Goal: Task Accomplishment & Management: Manage account settings

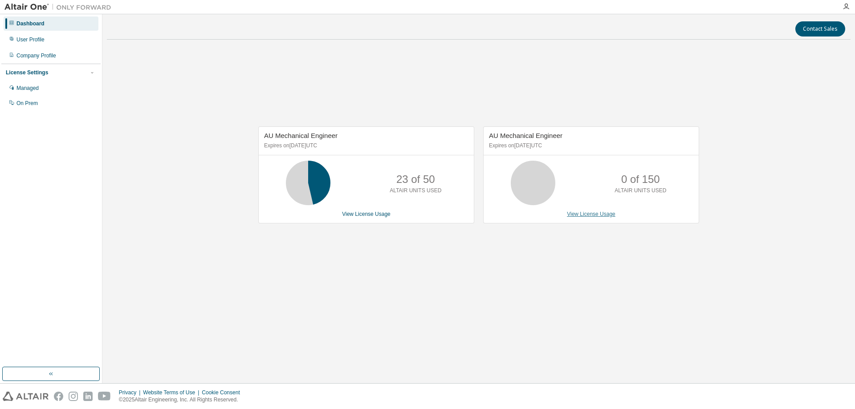
click at [592, 214] on link "View License Usage" at bounding box center [591, 214] width 49 height 6
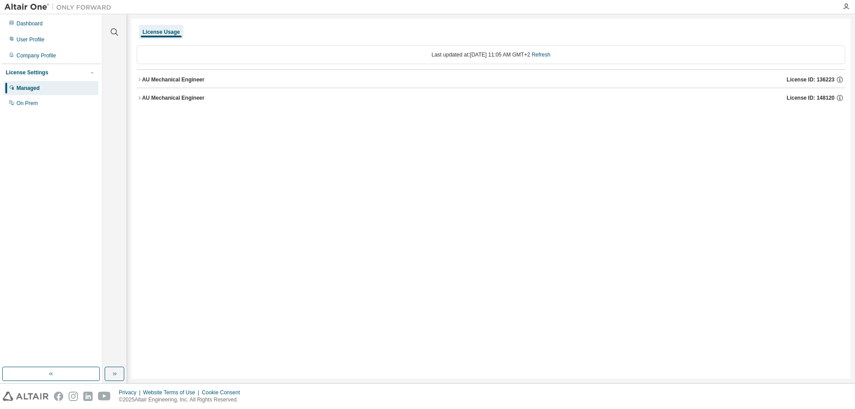
click at [138, 81] on icon "button" at bounding box center [139, 79] width 5 height 5
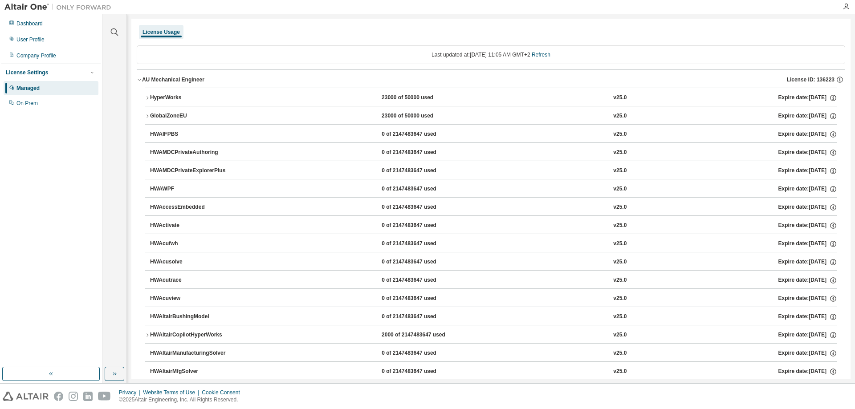
click at [139, 79] on icon "button" at bounding box center [139, 79] width 5 height 5
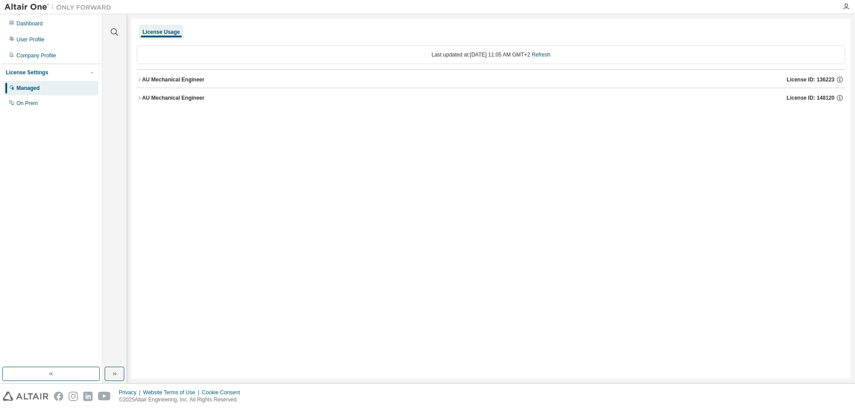
click at [139, 79] on icon "button" at bounding box center [139, 79] width 5 height 5
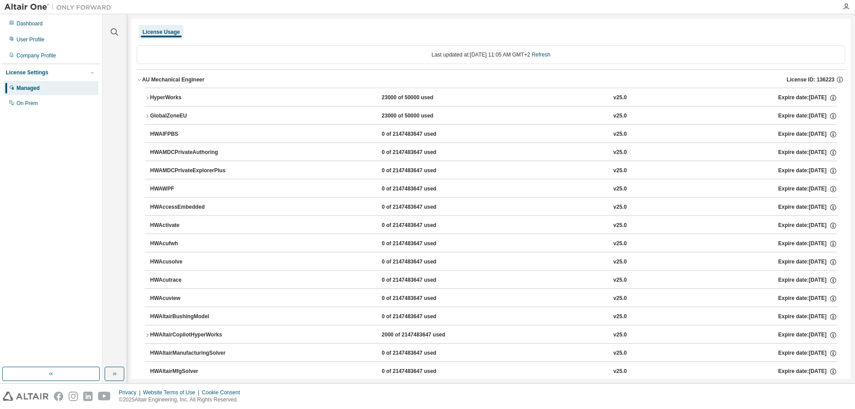
click at [171, 98] on div "HyperWorks" at bounding box center [190, 98] width 80 height 8
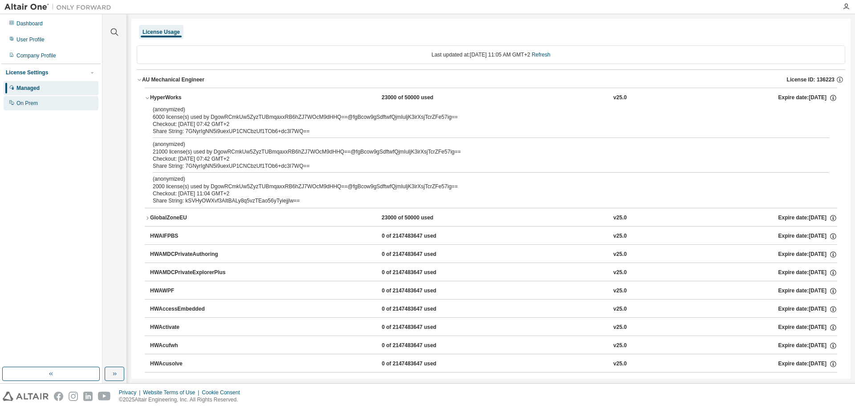
click at [37, 103] on div "On Prem" at bounding box center [26, 103] width 21 height 7
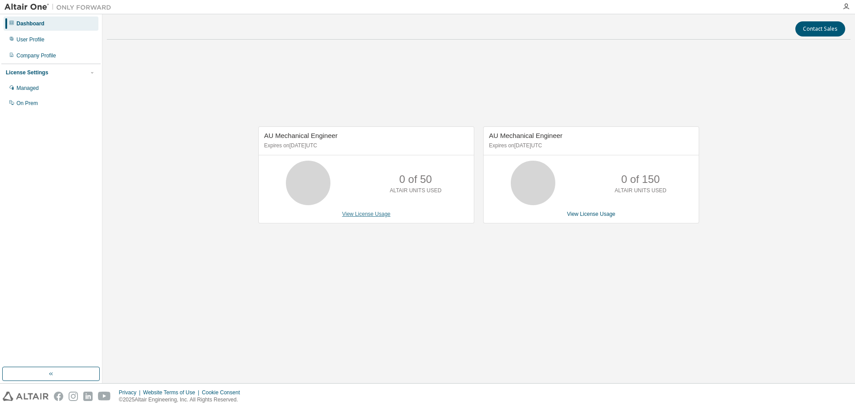
click at [359, 215] on link "View License Usage" at bounding box center [366, 214] width 49 height 6
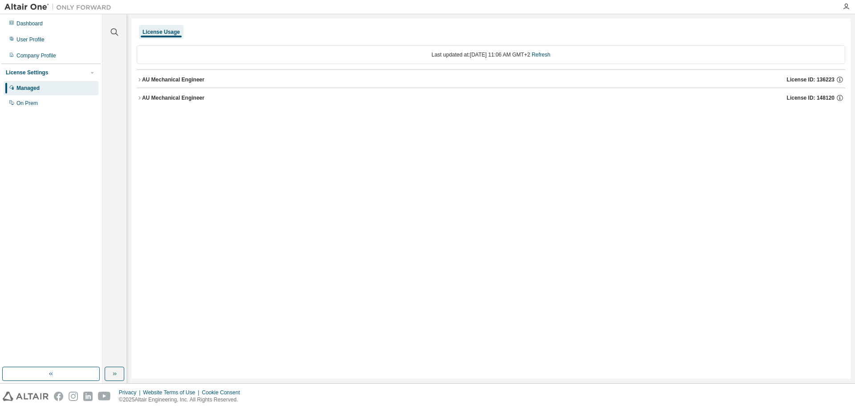
click at [141, 81] on icon "button" at bounding box center [139, 79] width 5 height 5
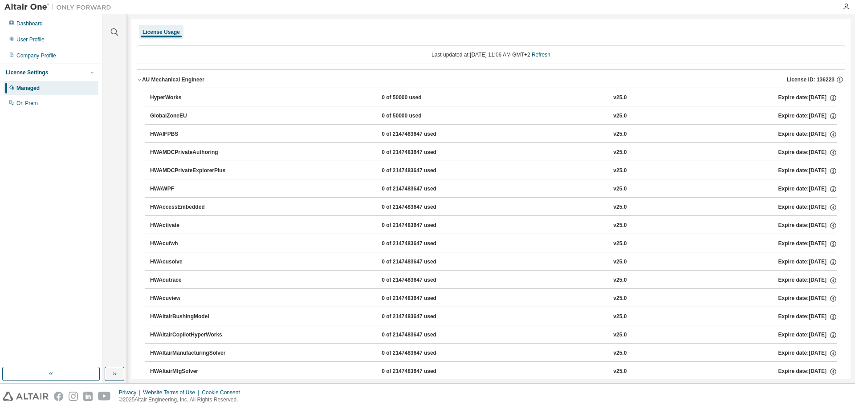
click at [164, 102] on div "HyperWorks" at bounding box center [190, 98] width 80 height 8
click at [163, 97] on div "HyperWorks" at bounding box center [190, 98] width 80 height 8
click at [171, 98] on div "HyperWorks" at bounding box center [190, 98] width 80 height 8
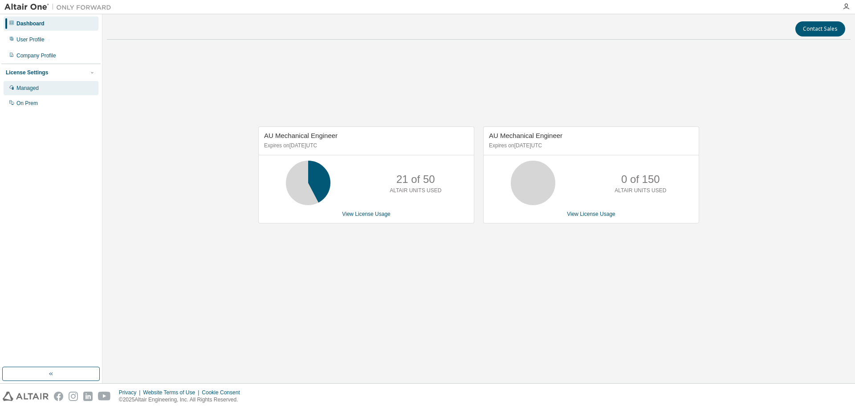
click at [20, 85] on div "Managed" at bounding box center [27, 88] width 22 height 7
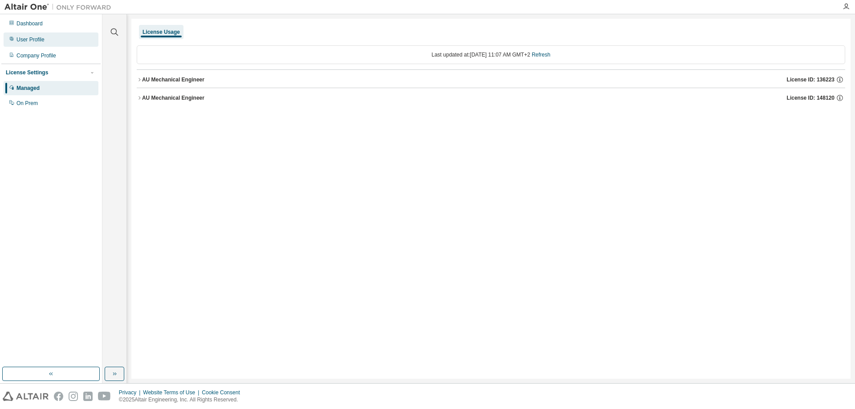
click at [37, 45] on div "User Profile" at bounding box center [51, 40] width 95 height 14
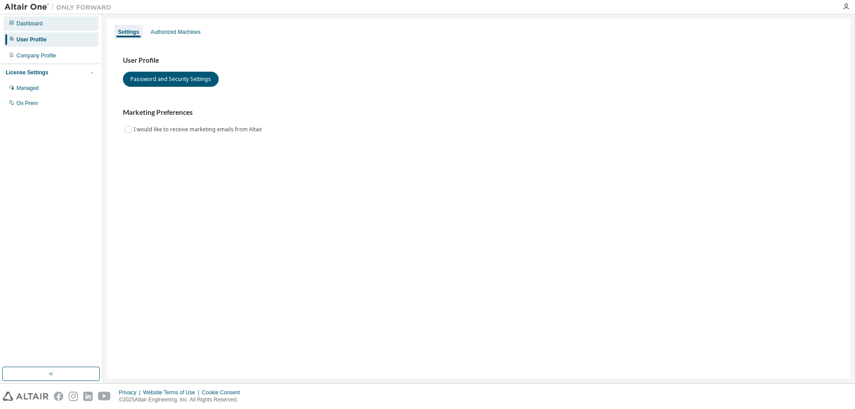
click at [32, 24] on div "Dashboard" at bounding box center [29, 23] width 26 height 7
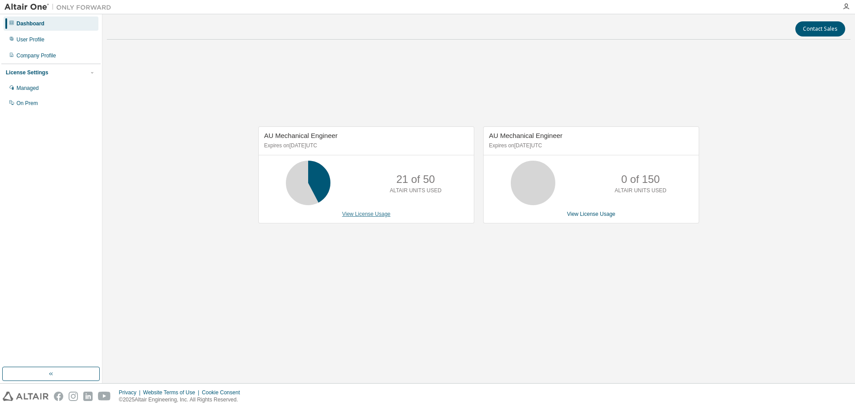
click at [369, 217] on link "View License Usage" at bounding box center [366, 214] width 49 height 6
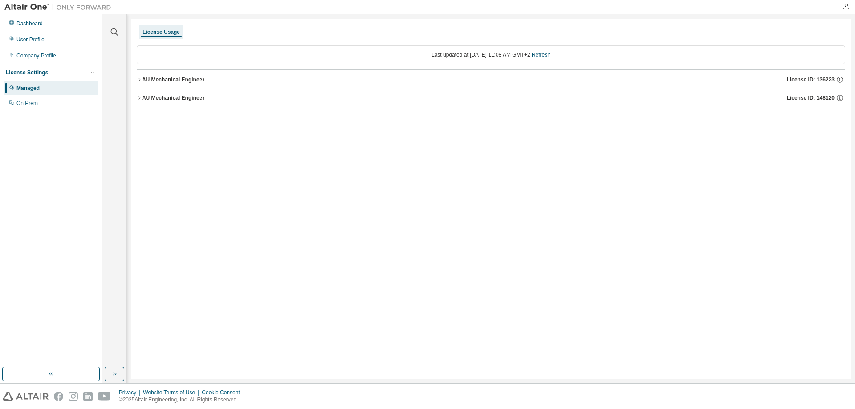
click at [139, 78] on icon "button" at bounding box center [139, 79] width 5 height 5
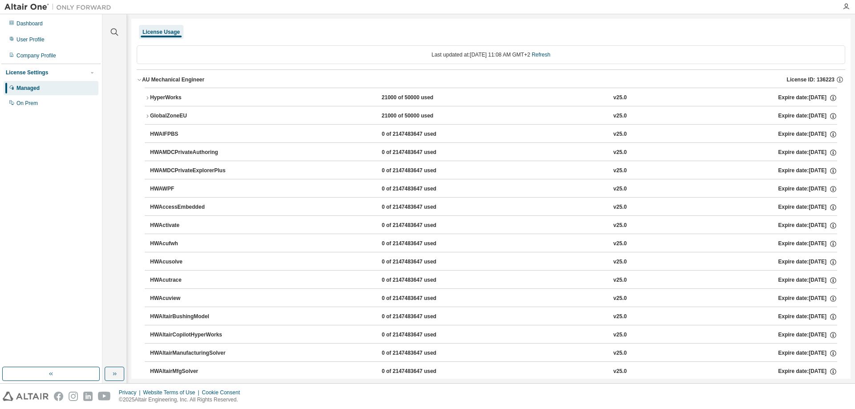
click at [149, 98] on icon "button" at bounding box center [147, 97] width 5 height 5
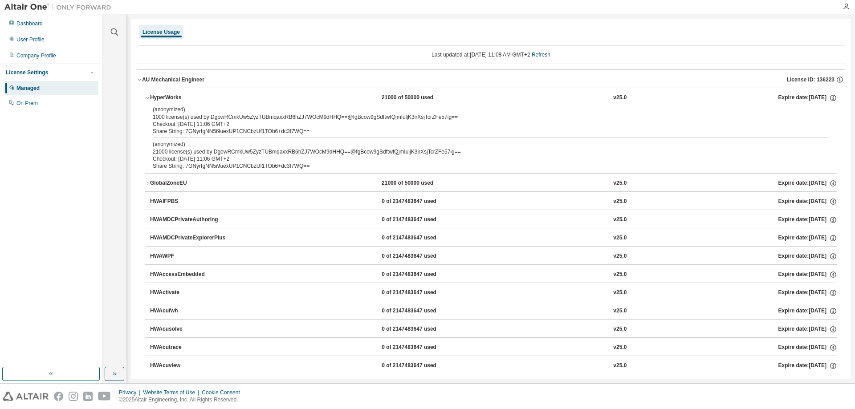
click at [149, 98] on icon "button" at bounding box center [147, 99] width 3 height 2
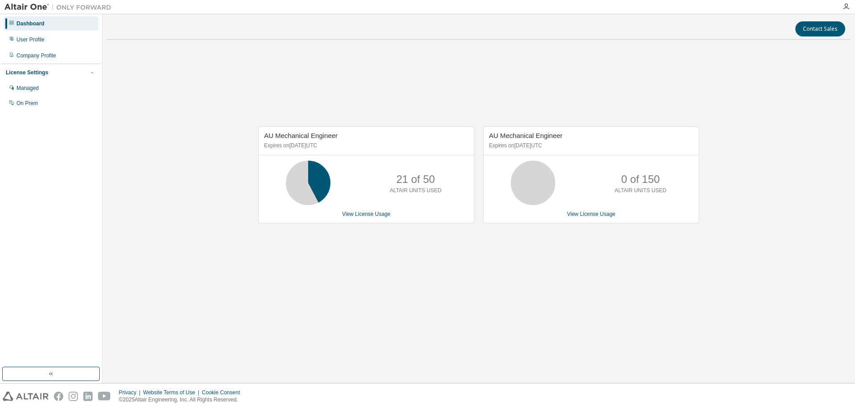
click at [29, 9] on img at bounding box center [59, 7] width 111 height 9
click at [377, 217] on link "View License Usage" at bounding box center [366, 214] width 49 height 6
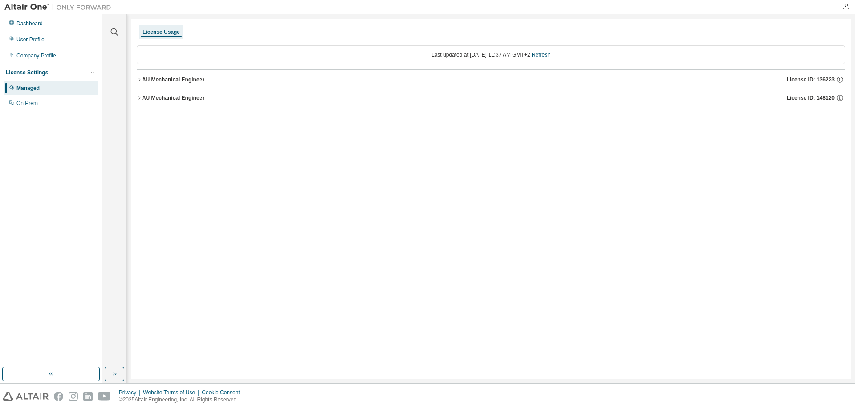
click at [139, 77] on icon "button" at bounding box center [139, 79] width 5 height 5
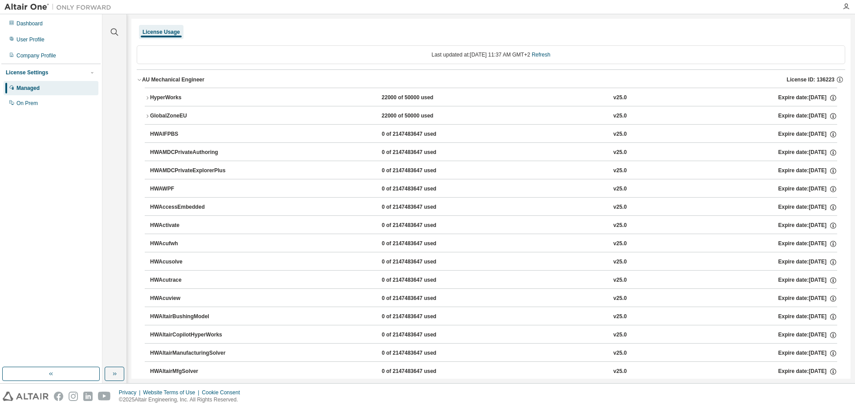
click at [147, 97] on icon "button" at bounding box center [148, 97] width 2 height 3
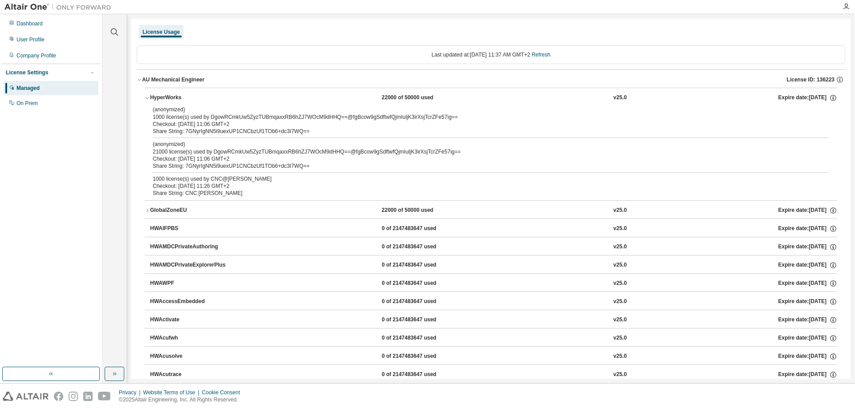
click at [147, 97] on icon "button" at bounding box center [147, 97] width 5 height 5
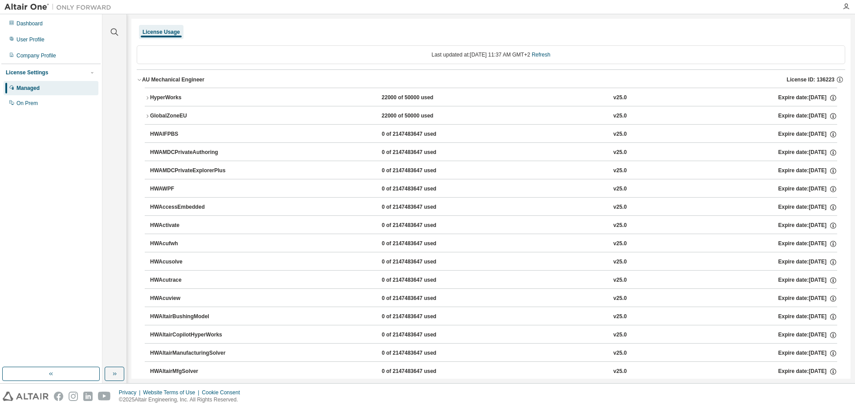
click at [148, 96] on icon "button" at bounding box center [147, 97] width 5 height 5
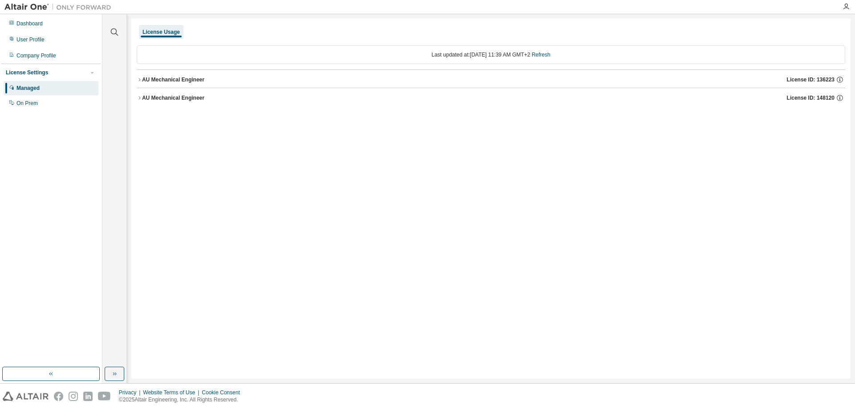
click at [141, 83] on button "AU Mechanical Engineer License ID: 136223" at bounding box center [491, 80] width 709 height 20
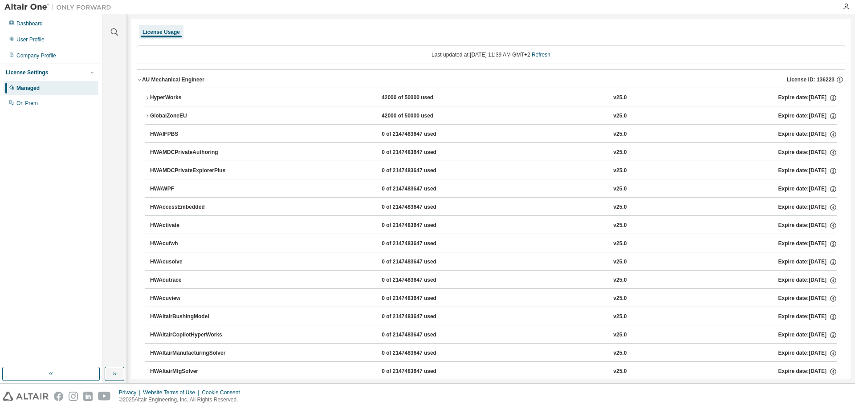
click at [148, 96] on icon "button" at bounding box center [147, 97] width 5 height 5
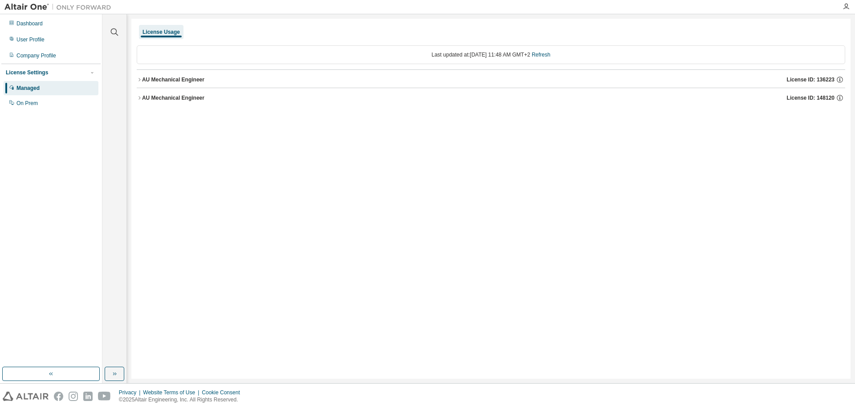
click at [29, 72] on div "License Settings" at bounding box center [27, 72] width 42 height 7
